Goal: Check status: Check status

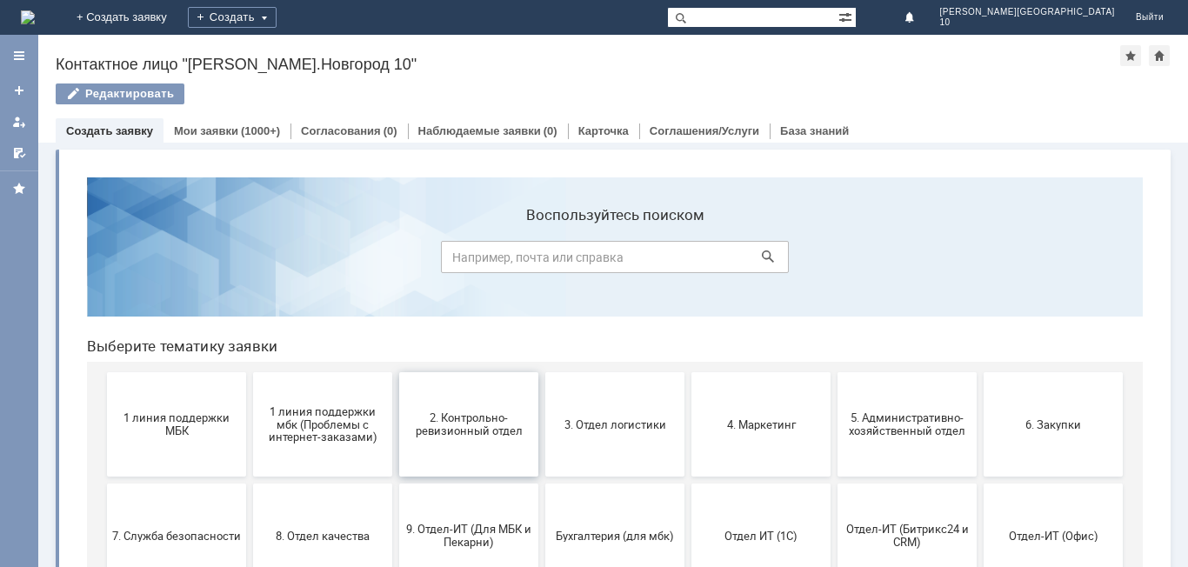
click at [470, 424] on span "2. Контрольно-ревизионный отдел" at bounding box center [468, 424] width 129 height 26
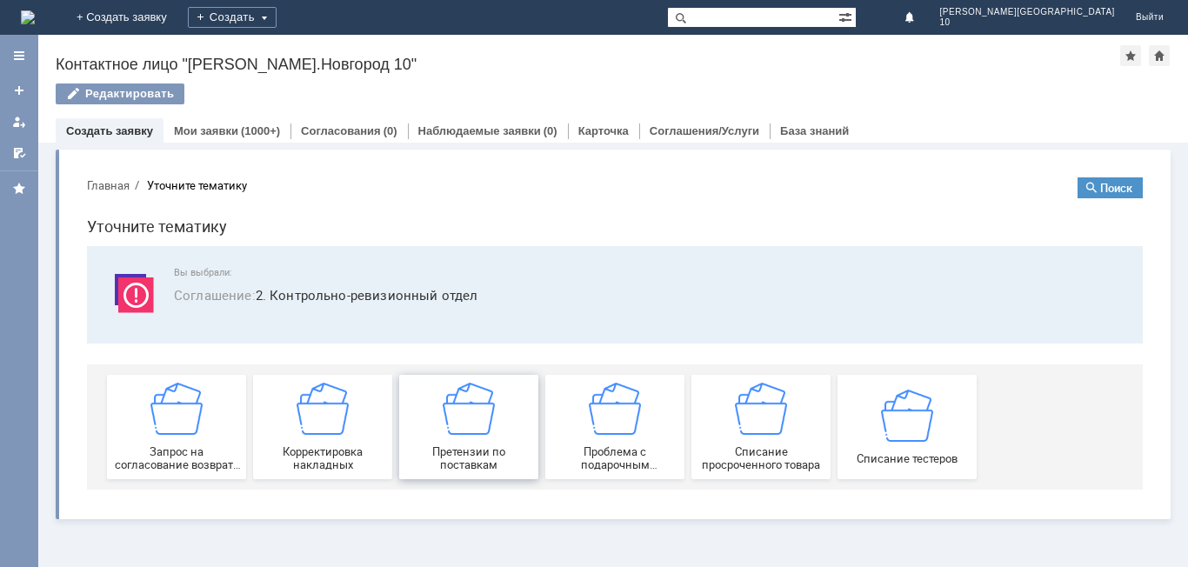
click at [466, 445] on span "Претензии по поставкам" at bounding box center [468, 458] width 129 height 26
click at [226, 134] on link "Мои заявки" at bounding box center [206, 130] width 64 height 13
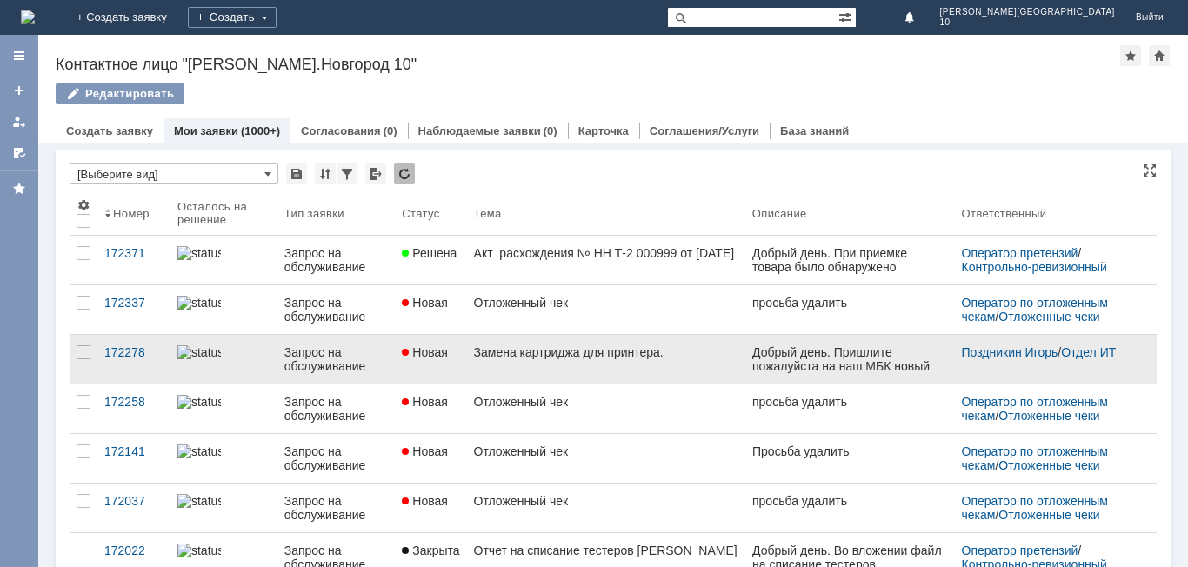
scroll to position [87, 0]
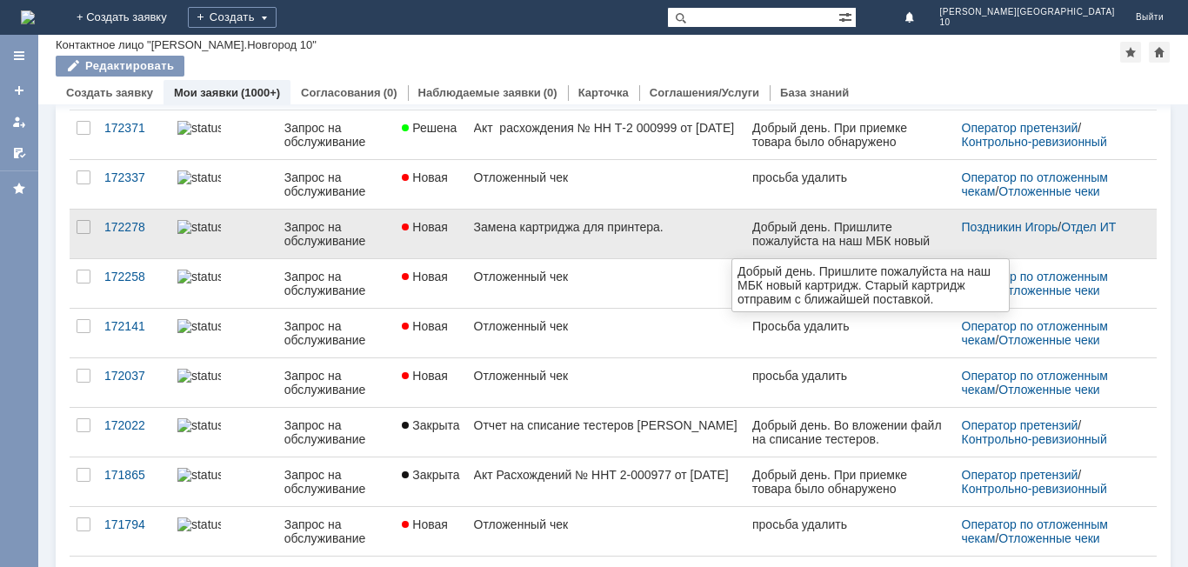
click at [871, 230] on div "Добрый день. Пришлите пожалуйста на наш МБК новый картридж. Старый картридж отп…" at bounding box center [850, 255] width 196 height 70
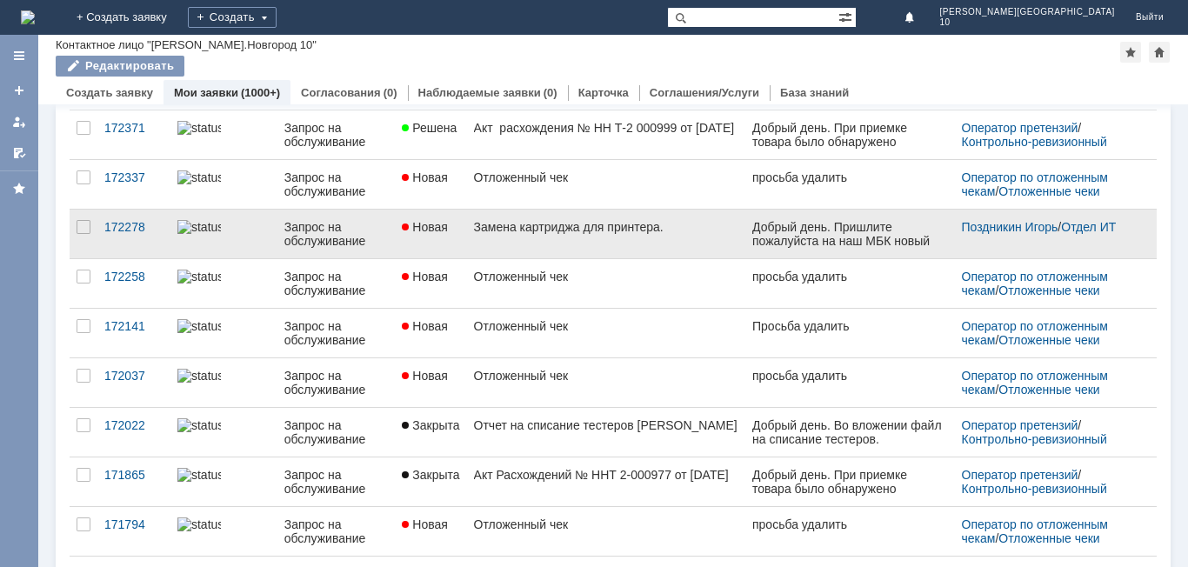
click at [715, 230] on div "Замена картриджа для принтера." at bounding box center [606, 227] width 264 height 14
